Goal: Book appointment/travel/reservation

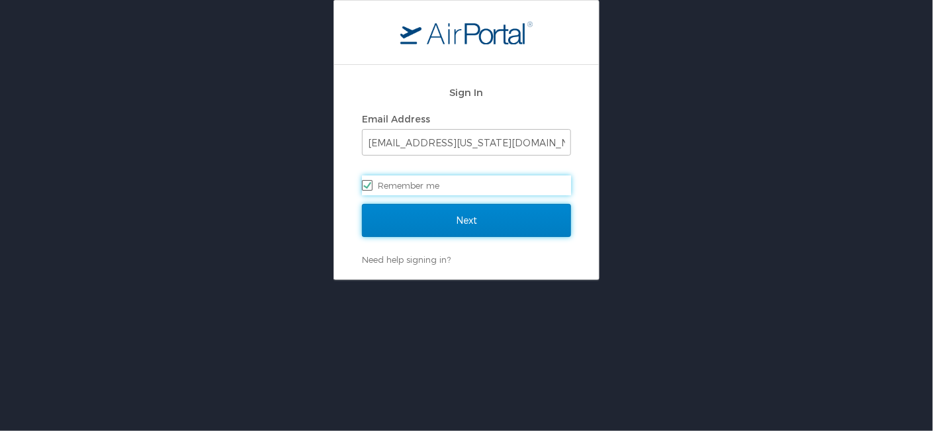
click at [473, 220] on input "Next" at bounding box center [466, 220] width 209 height 33
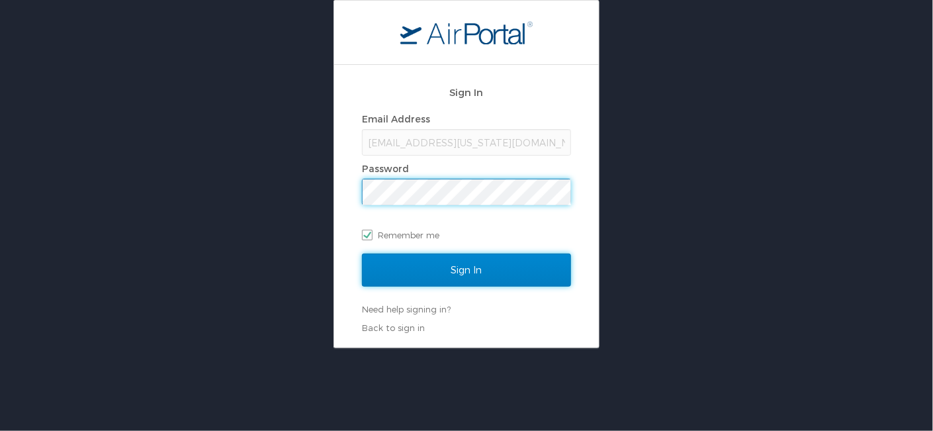
click at [443, 270] on input "Sign In" at bounding box center [466, 269] width 209 height 33
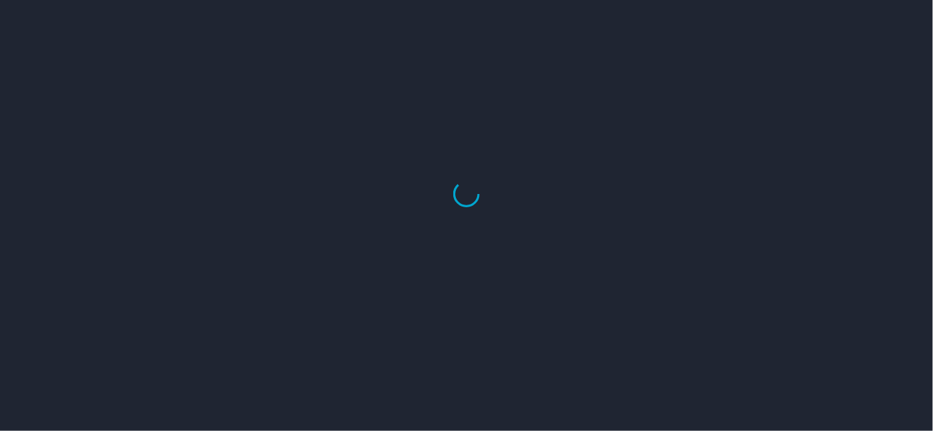
select select "US"
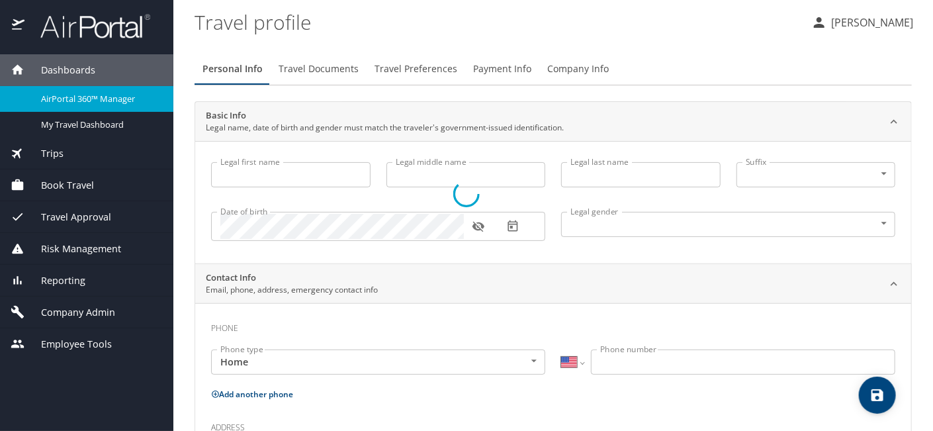
type input "[PERSON_NAME]"
type input "Behrendt"
type input "Female"
select select "US"
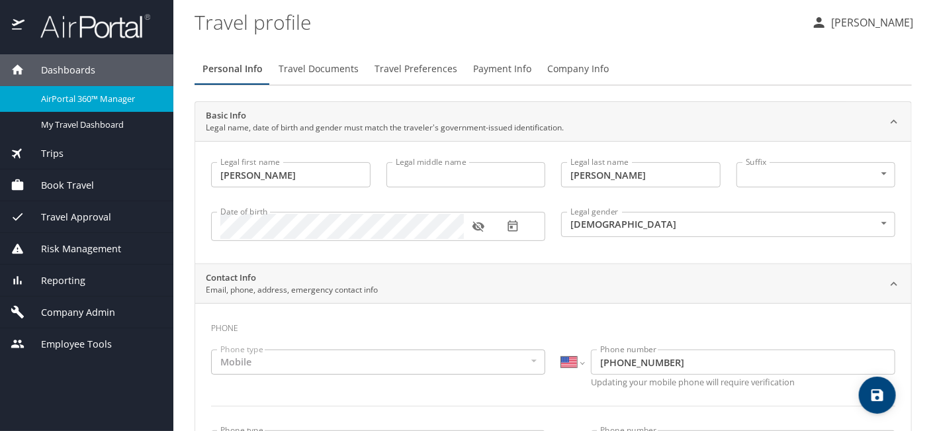
click at [81, 180] on span "Book Travel" at bounding box center [58, 185] width 69 height 15
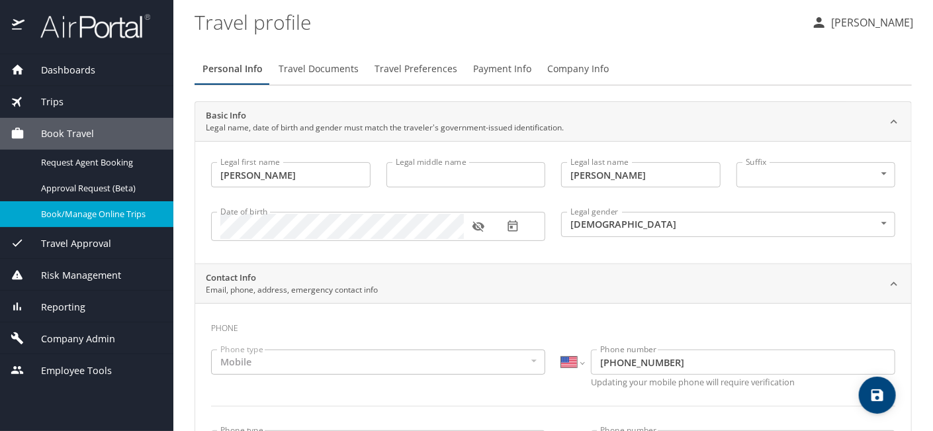
click at [107, 220] on span "Book/Manage Online Trips" at bounding box center [99, 214] width 116 height 13
